Goal: Task Accomplishment & Management: Use online tool/utility

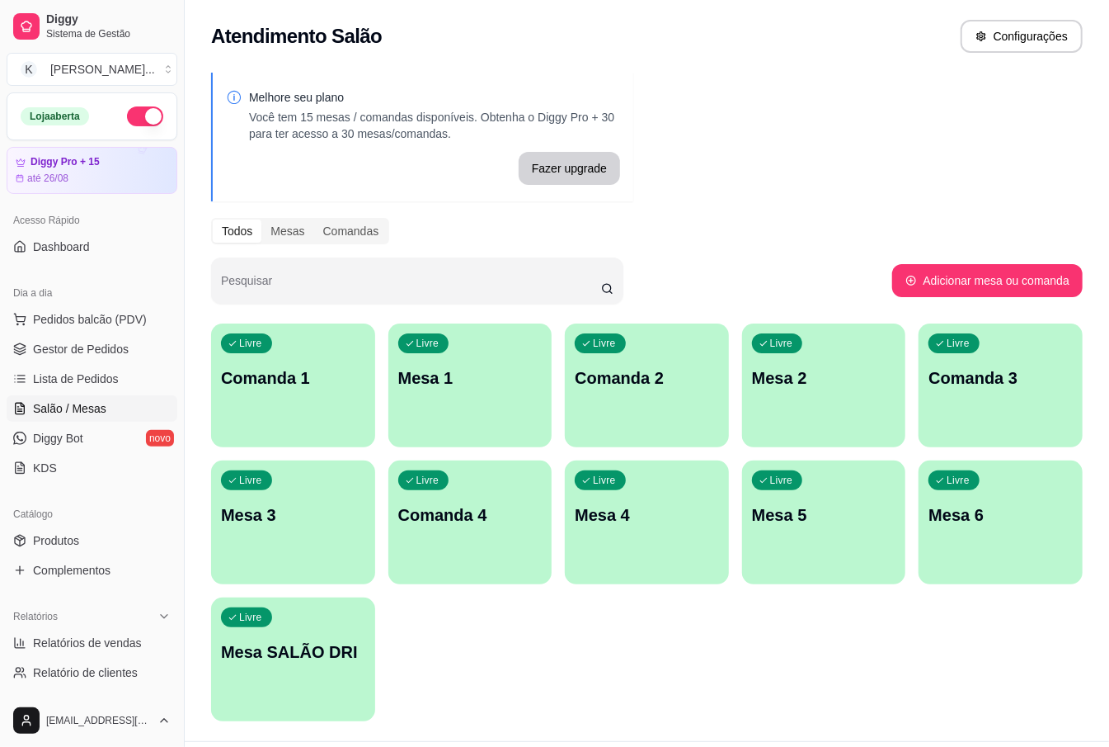
drag, startPoint x: 651, startPoint y: 191, endPoint x: 533, endPoint y: 234, distance: 125.5
click at [595, 214] on div "Melhore seu plano Você tem 15 mesas / comandas disponíveis. Obtenha o Diggy Pro…" at bounding box center [647, 402] width 925 height 678
click at [835, 165] on div "Melhore seu plano Você tem 15 mesas / comandas disponíveis. Obtenha o Diggy Pro…" at bounding box center [647, 402] width 925 height 678
click at [297, 529] on div "Livre Mesa 3" at bounding box center [293, 512] width 159 height 101
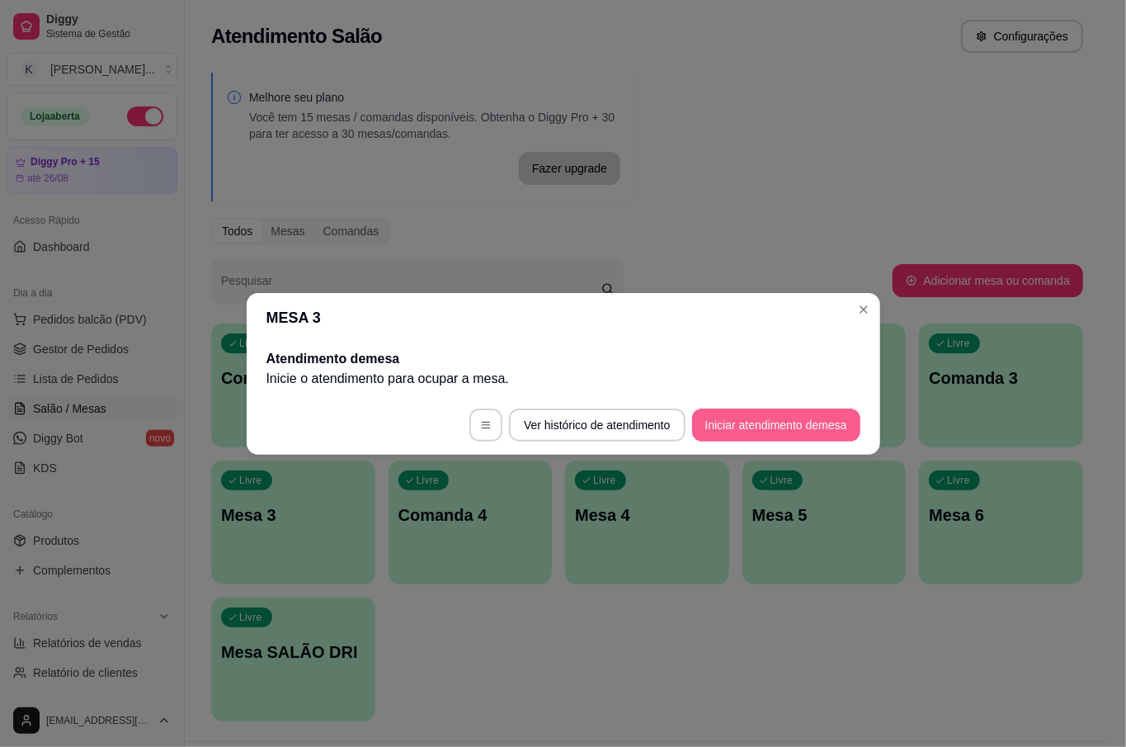
click at [766, 416] on button "Iniciar atendimento de mesa" at bounding box center [776, 424] width 168 height 33
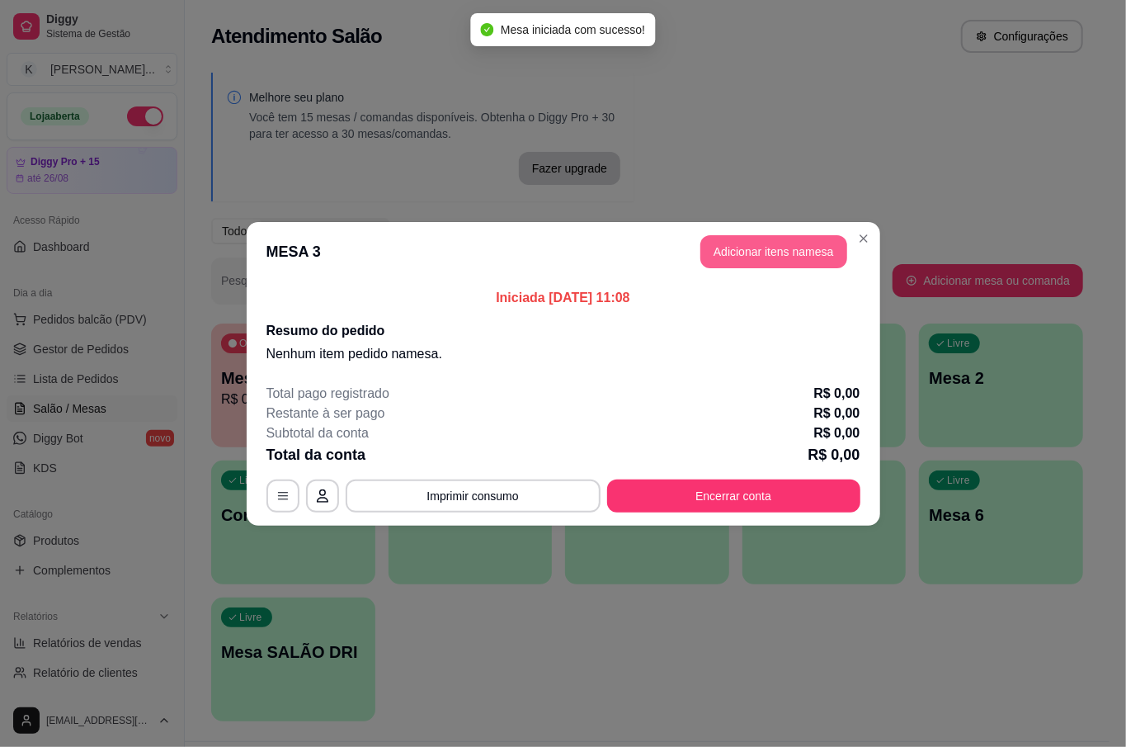
click at [764, 267] on button "Adicionar itens na mesa" at bounding box center [773, 251] width 147 height 33
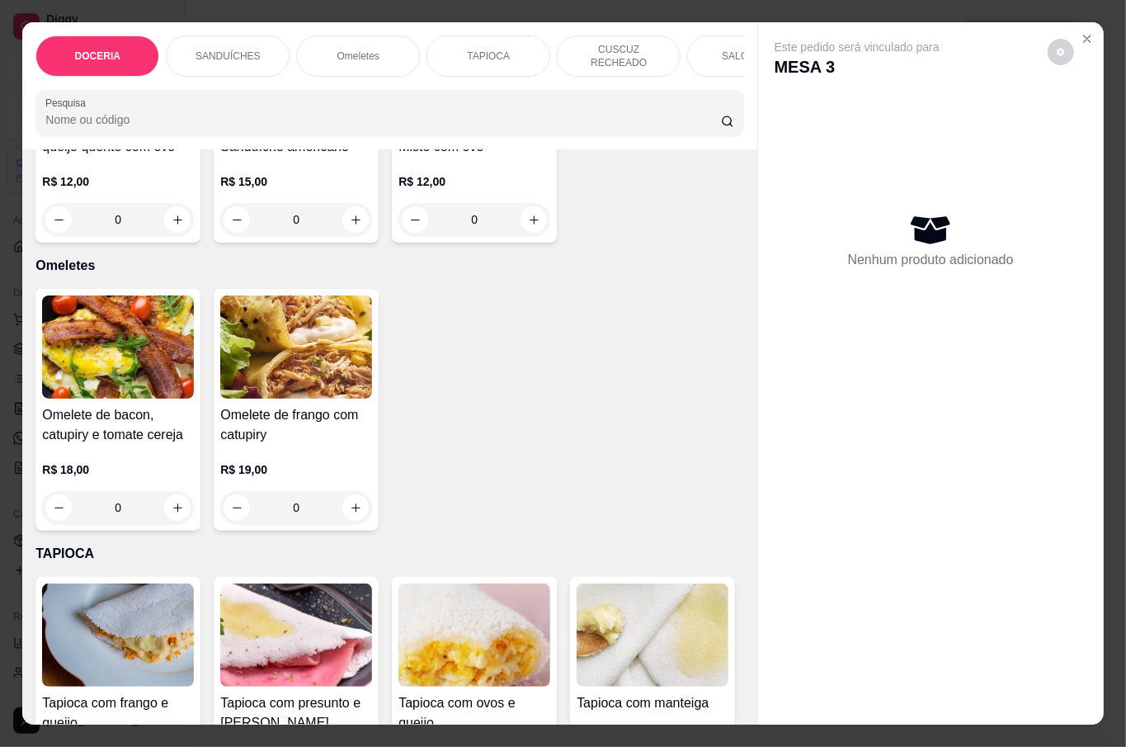
scroll to position [879, 0]
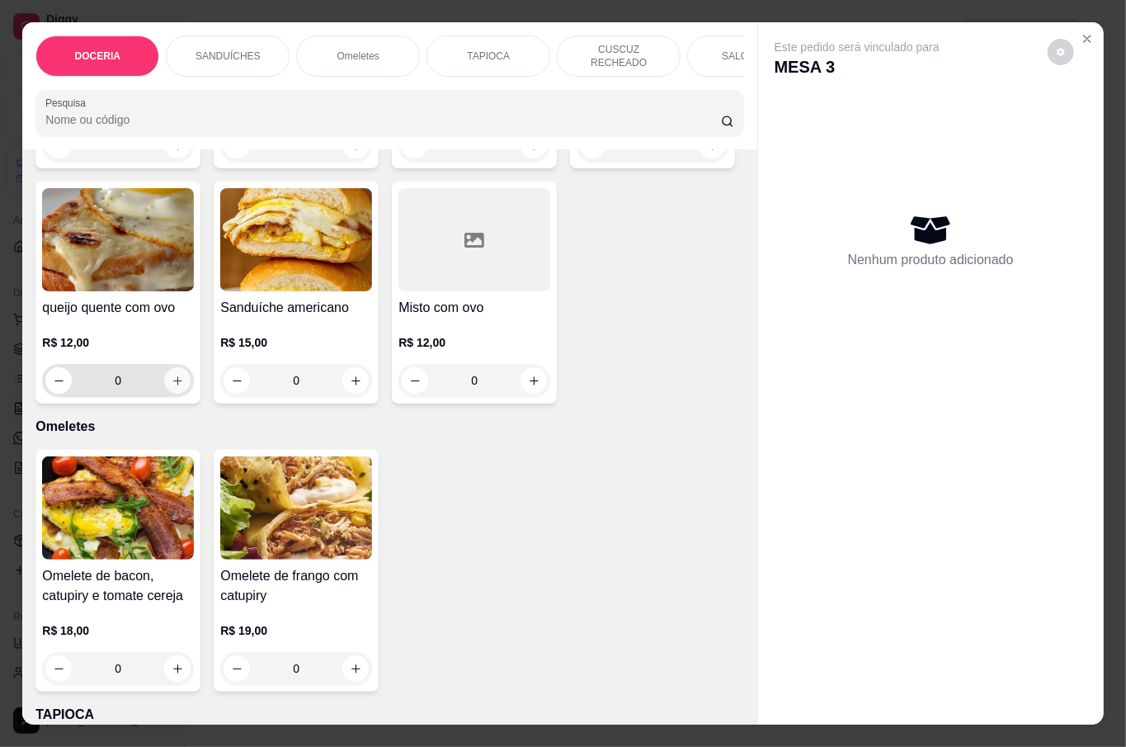
click at [184, 377] on icon "increase-product-quantity" at bounding box center [178, 381] width 12 height 12
type input "1"
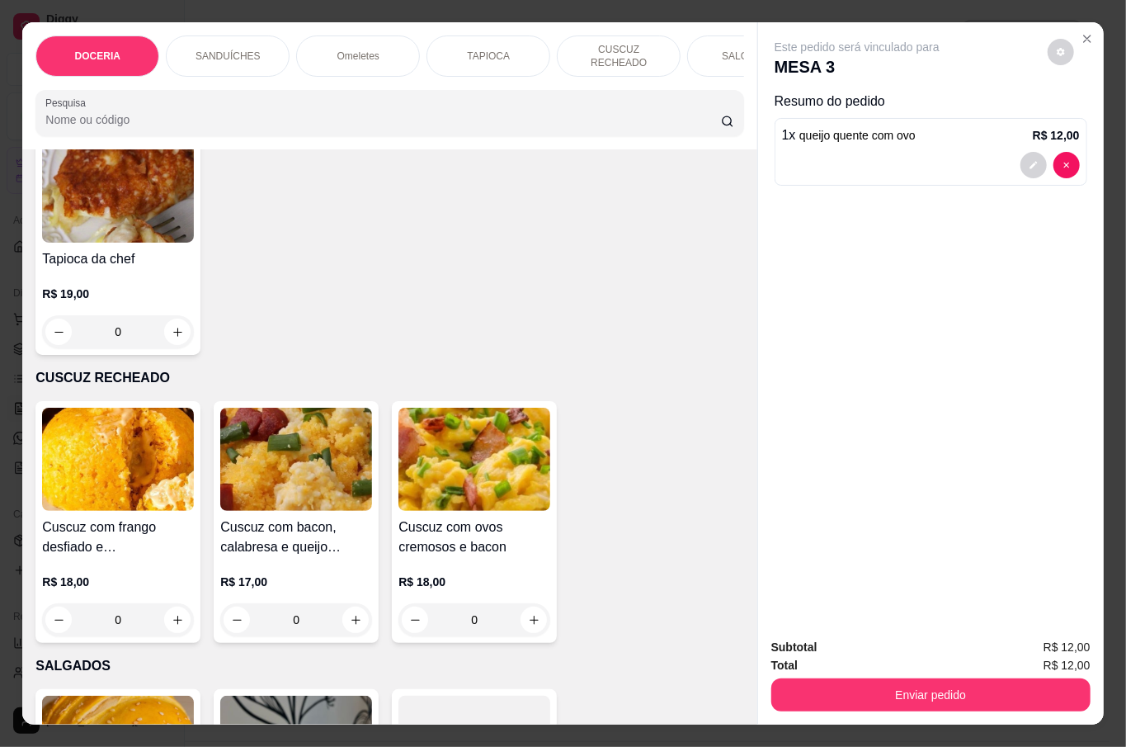
scroll to position [1869, 0]
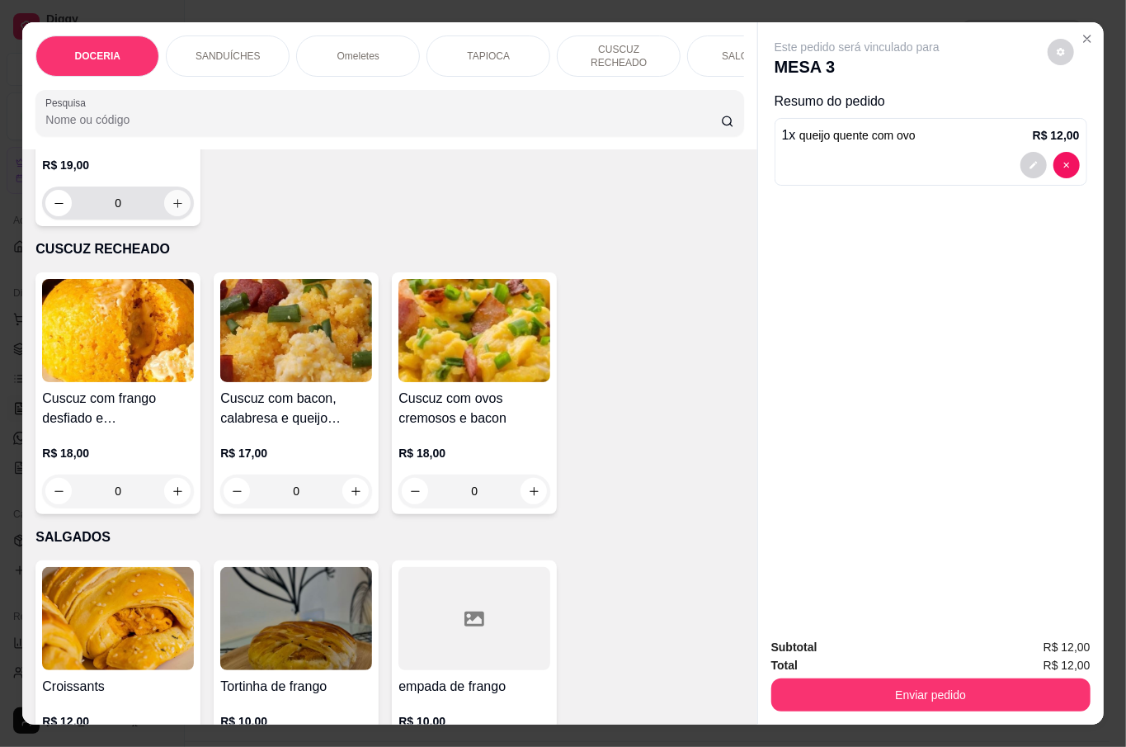
click at [184, 210] on icon "increase-product-quantity" at bounding box center [178, 203] width 12 height 12
type input "1"
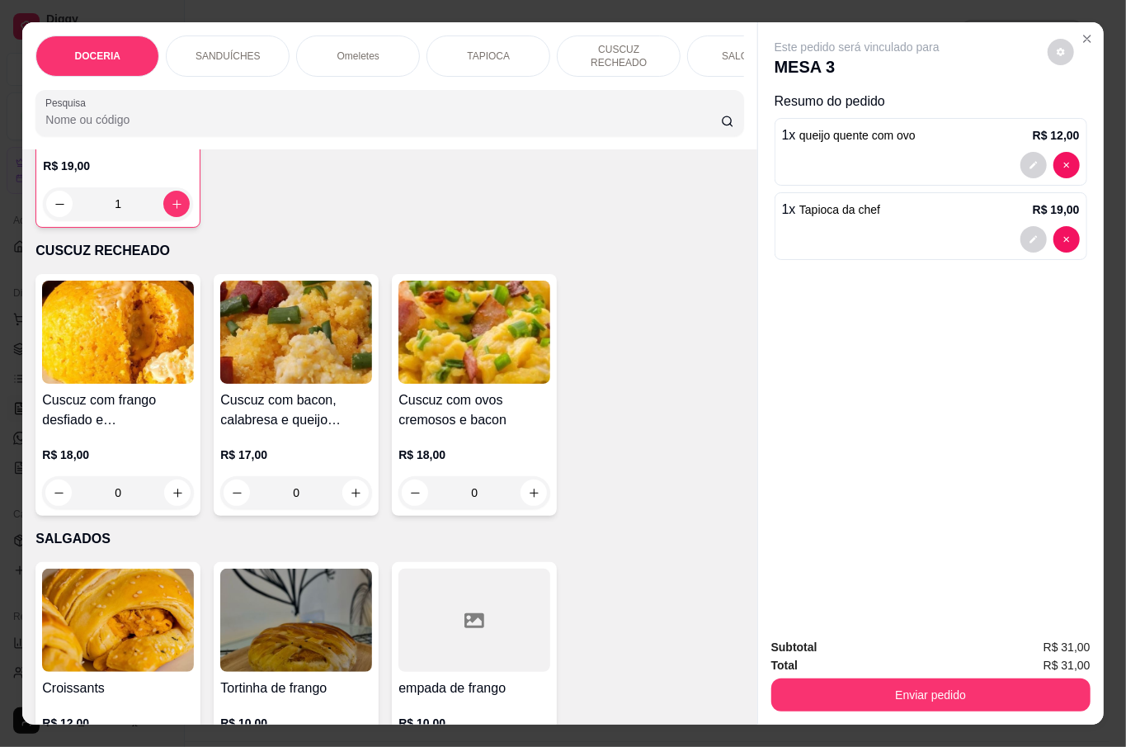
scroll to position [1980, 0]
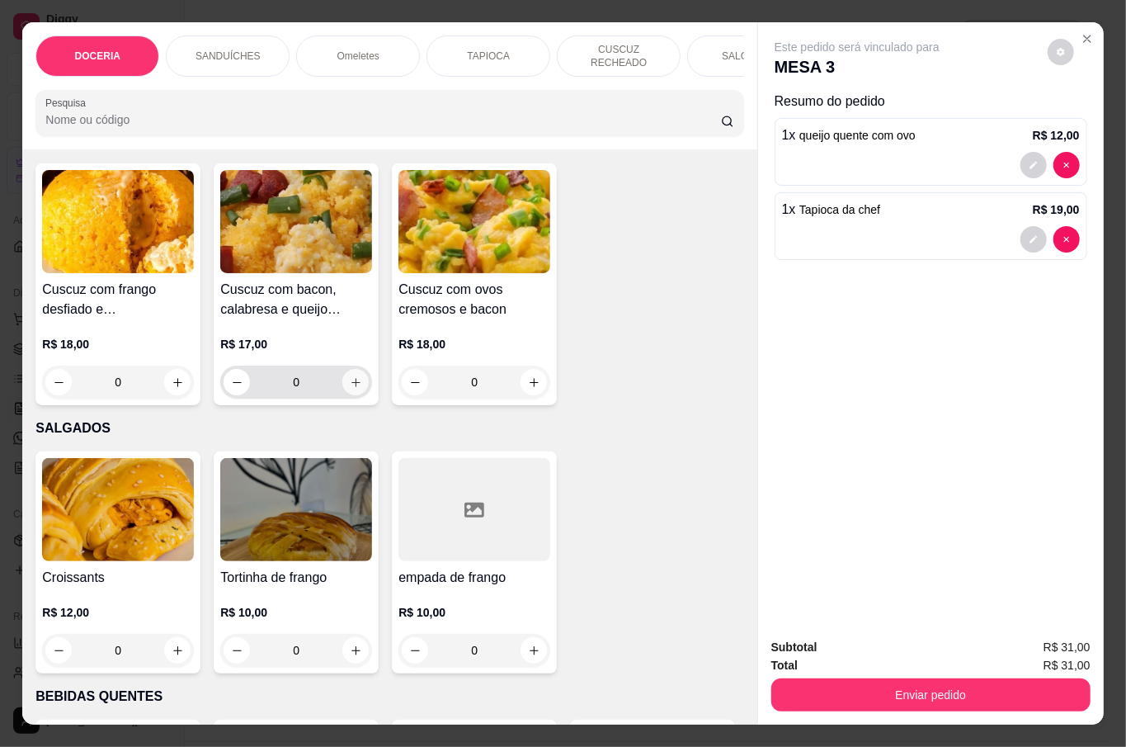
click at [355, 395] on button "increase-product-quantity" at bounding box center [355, 382] width 26 height 26
type input "1"
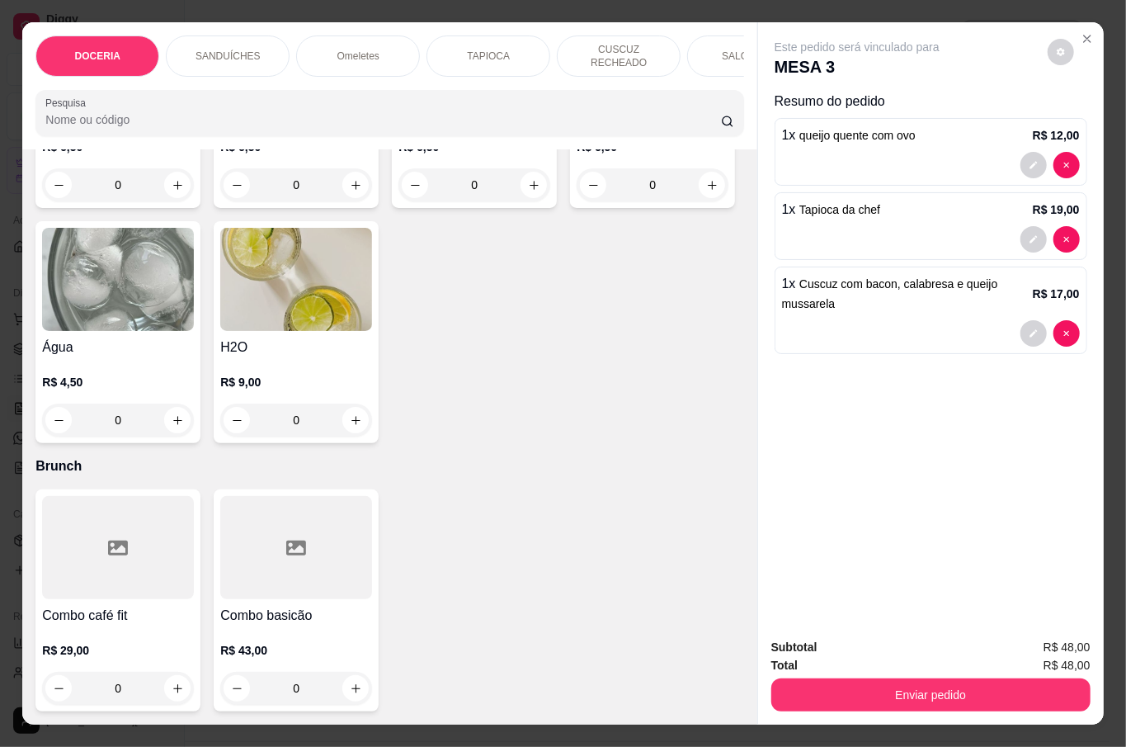
scroll to position [4619, 0]
click at [530, 190] on icon "increase-product-quantity" at bounding box center [534, 185] width 9 height 9
type input "1"
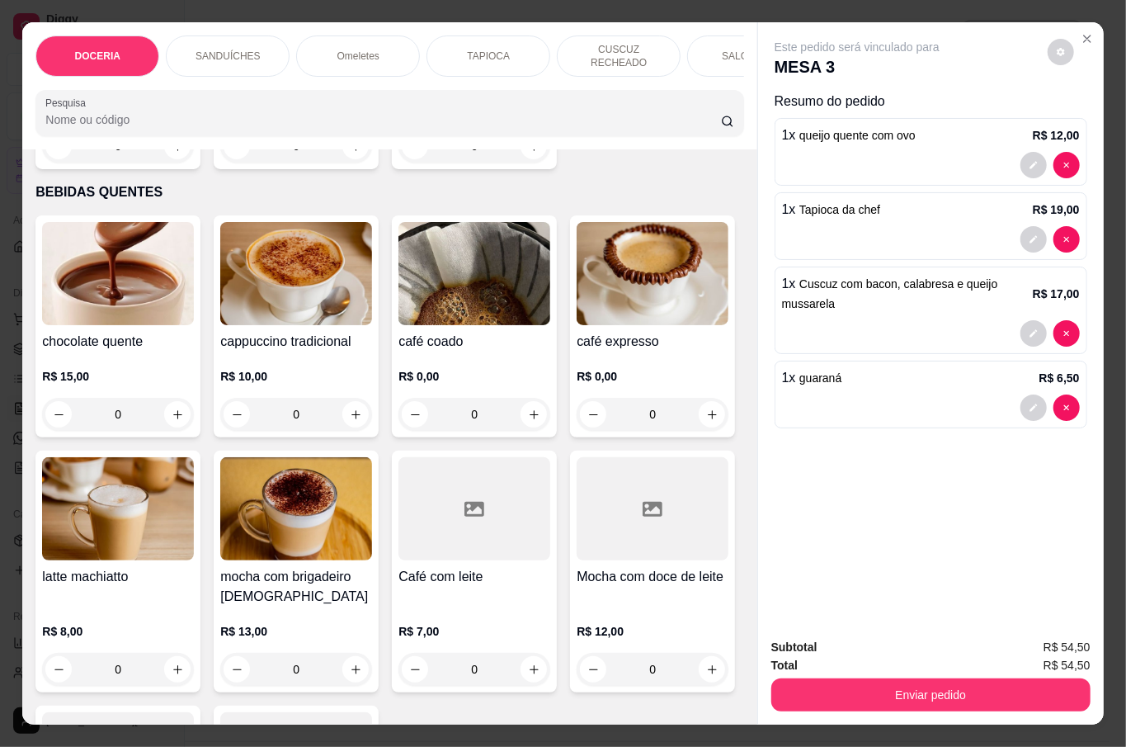
scroll to position [2749, 0]
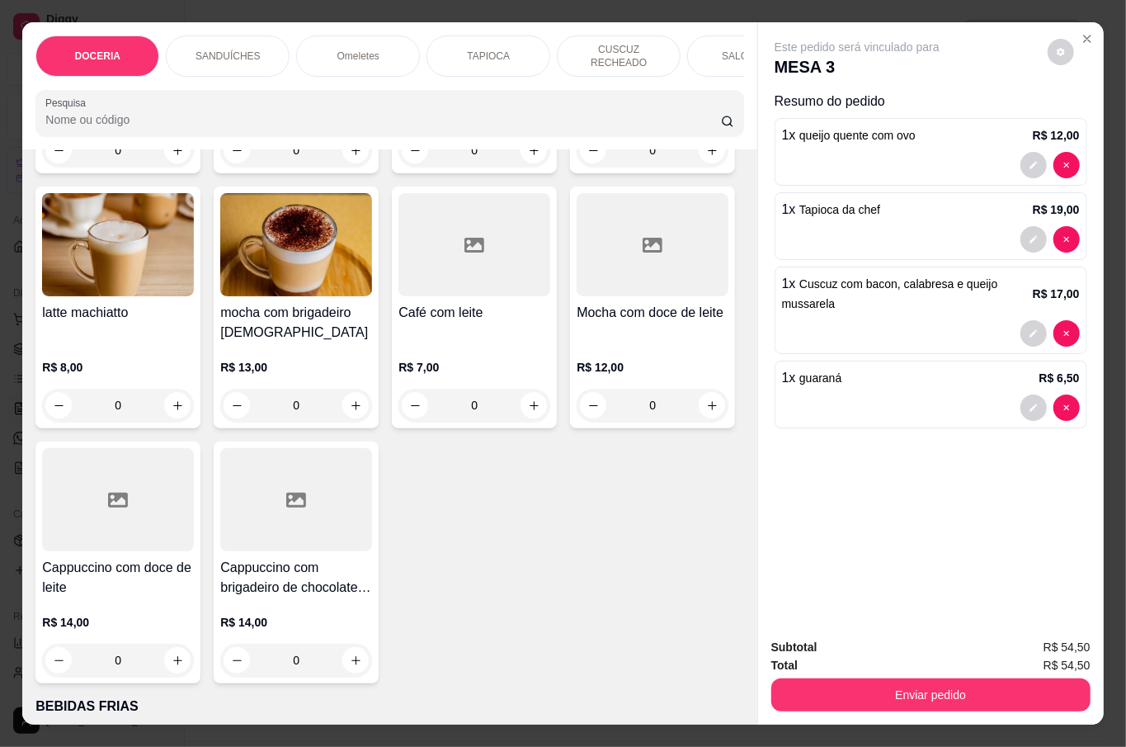
click at [194, 323] on h4 "latte machiatto" at bounding box center [118, 313] width 152 height 20
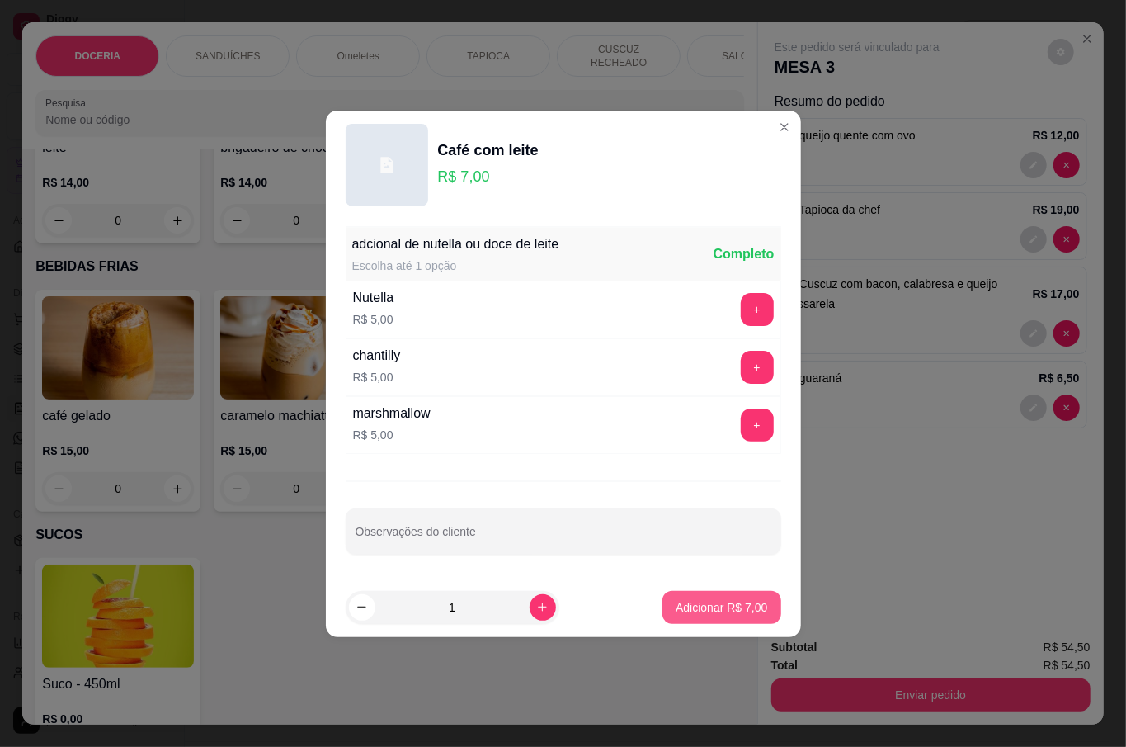
click at [733, 595] on button "Adicionar R$ 7,00" at bounding box center [721, 607] width 118 height 33
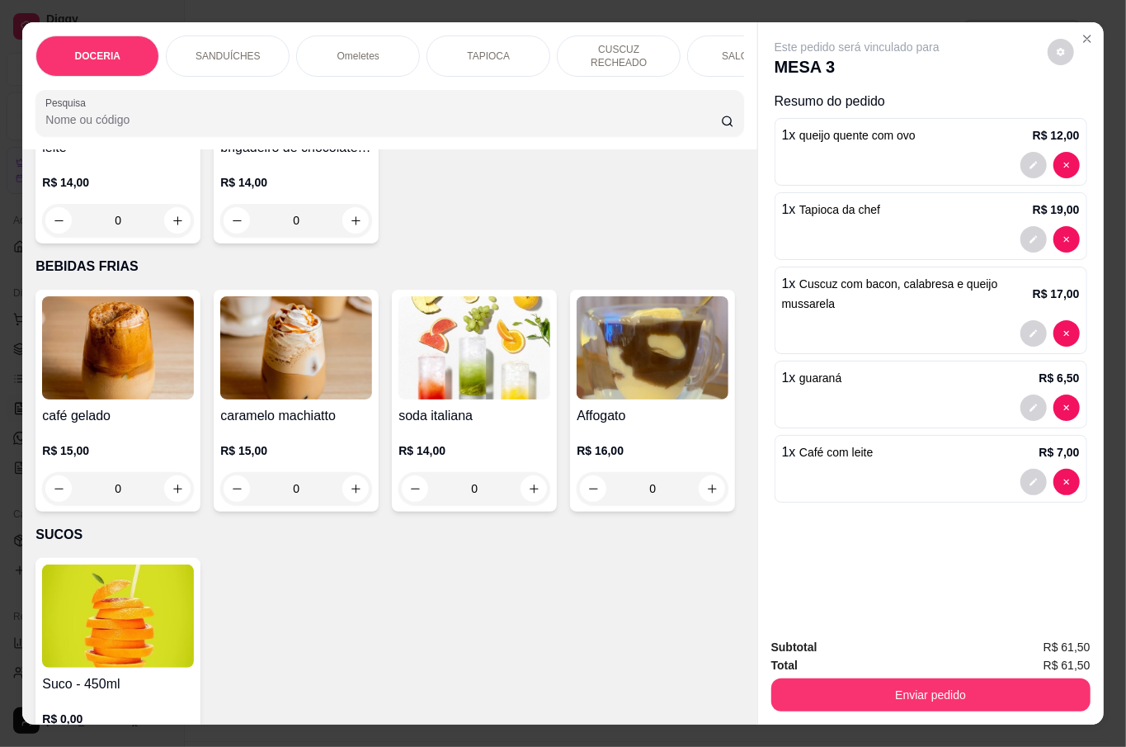
type input "1"
click at [935, 685] on button "Enviar pedido" at bounding box center [930, 694] width 319 height 33
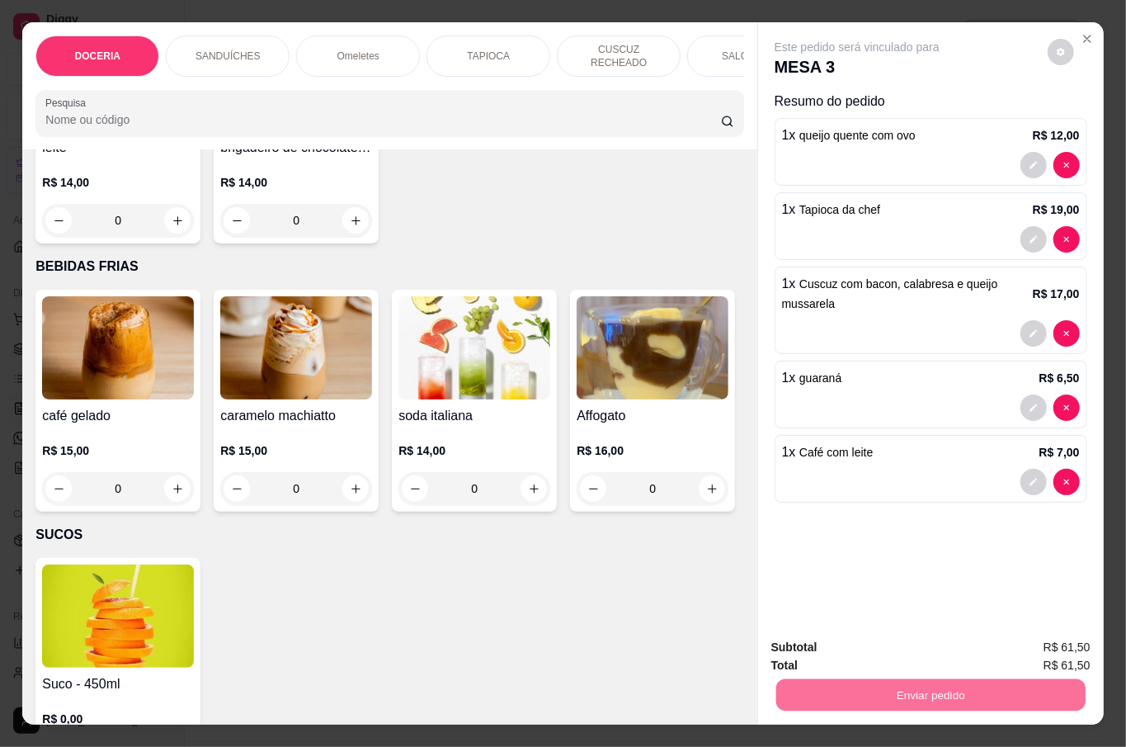
click at [919, 652] on button "Não registrar e enviar pedido" at bounding box center [875, 645] width 172 height 31
